Goal: Check status: Check status

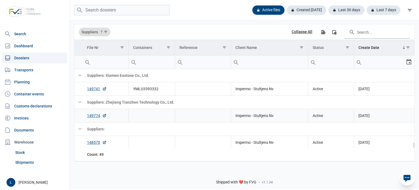
scroll to position [973, 0]
click at [96, 114] on link "149774" at bounding box center [97, 114] width 20 height 5
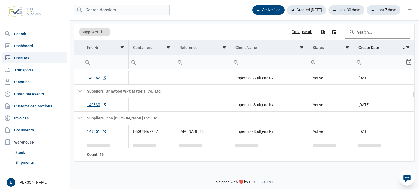
scroll to position [0, 0]
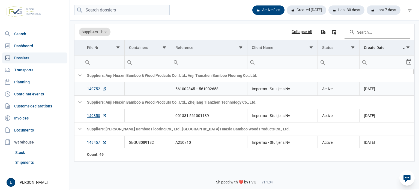
click at [100, 90] on link "149752" at bounding box center [97, 88] width 20 height 5
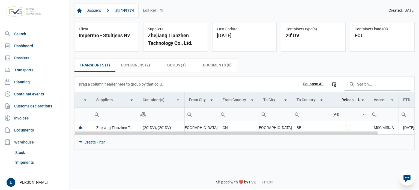
scroll to position [0, 40]
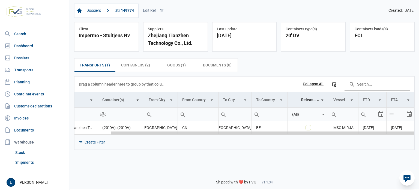
drag, startPoint x: 322, startPoint y: 133, endPoint x: 419, endPoint y: 130, distance: 96.7
click at [419, 130] on body "For evaluation purposes only. Redistribution prohibited. Please register an exi…" at bounding box center [209, 85] width 419 height 190
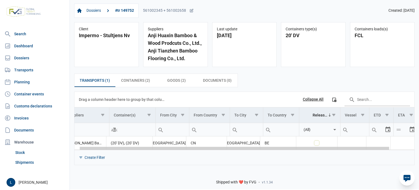
scroll to position [0, 32]
drag, startPoint x: 280, startPoint y: 148, endPoint x: 399, endPoint y: 146, distance: 119.6
click at [399, 146] on body "For evaluation purposes only. Redistribution prohibited. Please register an exi…" at bounding box center [209, 85] width 419 height 190
